Goal: Task Accomplishment & Management: Manage account settings

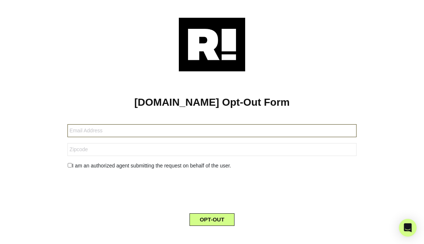
click at [120, 131] on input "text" at bounding box center [213, 130] width 290 height 13
type input "[EMAIL_ADDRESS][DOMAIN_NAME]"
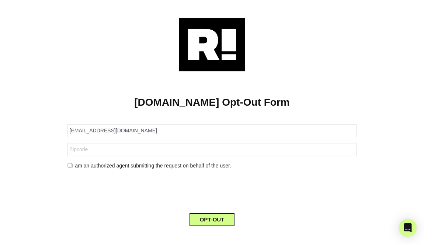
type input "43143"
click at [69, 165] on input "checkbox" at bounding box center [70, 165] width 5 height 4
checkbox input "true"
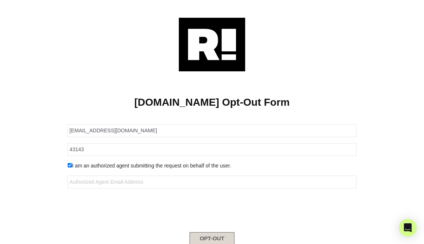
click at [212, 236] on button "OPT-OUT" at bounding box center [212, 238] width 45 height 13
